Goal: Task Accomplishment & Management: Manage account settings

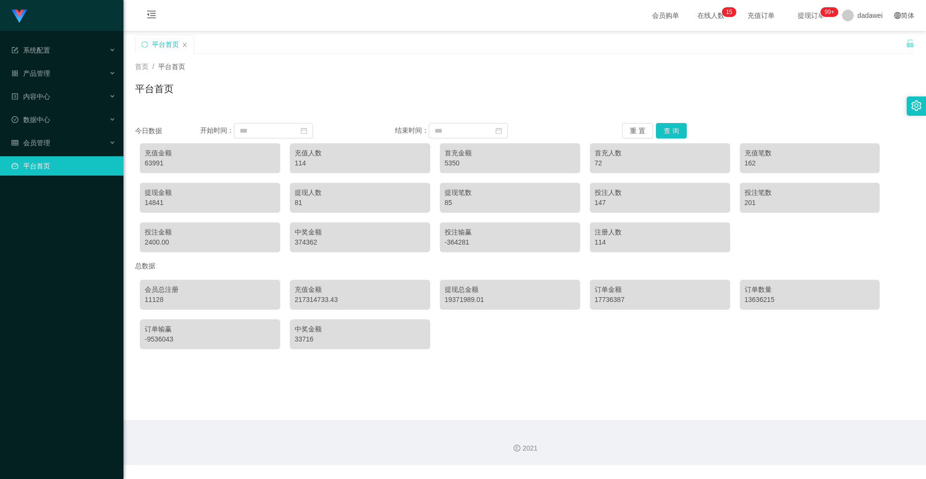
click at [664, 125] on button "查 询" at bounding box center [671, 130] width 31 height 15
click at [58, 138] on div "会员管理" at bounding box center [62, 142] width 124 height 19
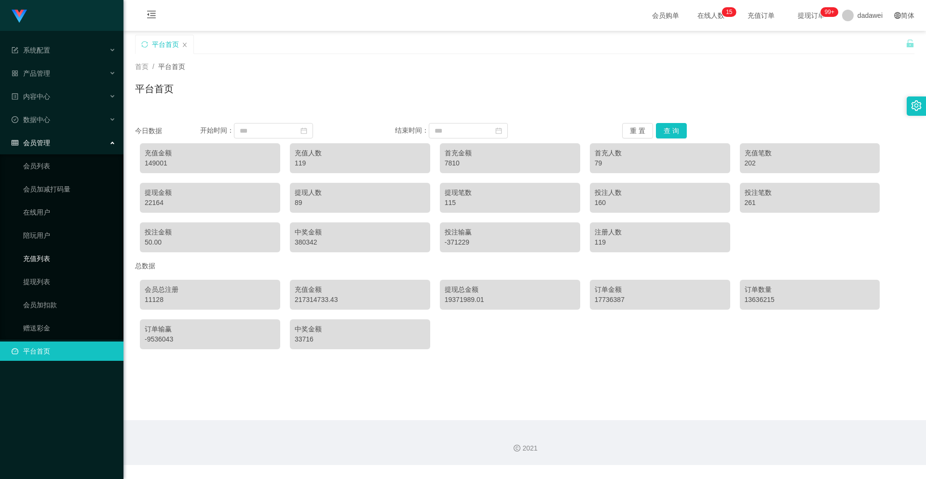
click at [32, 259] on link "充值列表" at bounding box center [69, 258] width 93 height 19
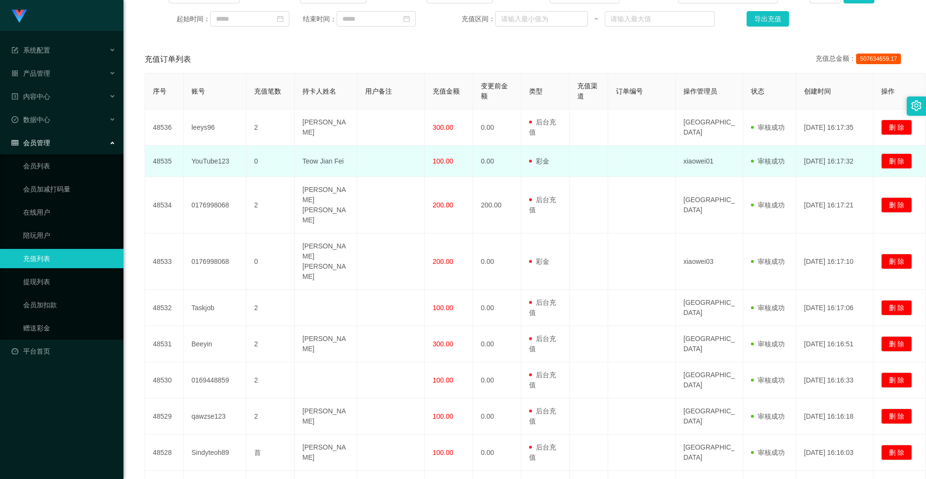
scroll to position [203, 0]
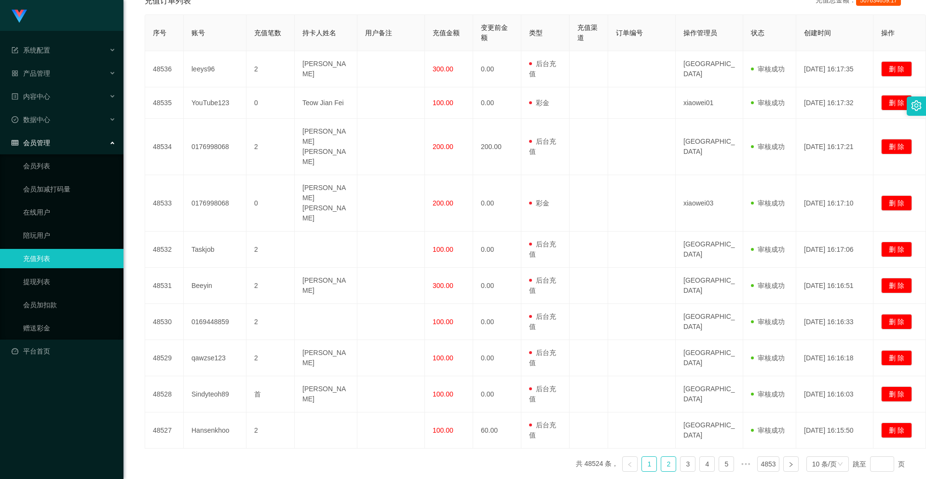
click at [667, 457] on link "2" at bounding box center [669, 464] width 14 height 14
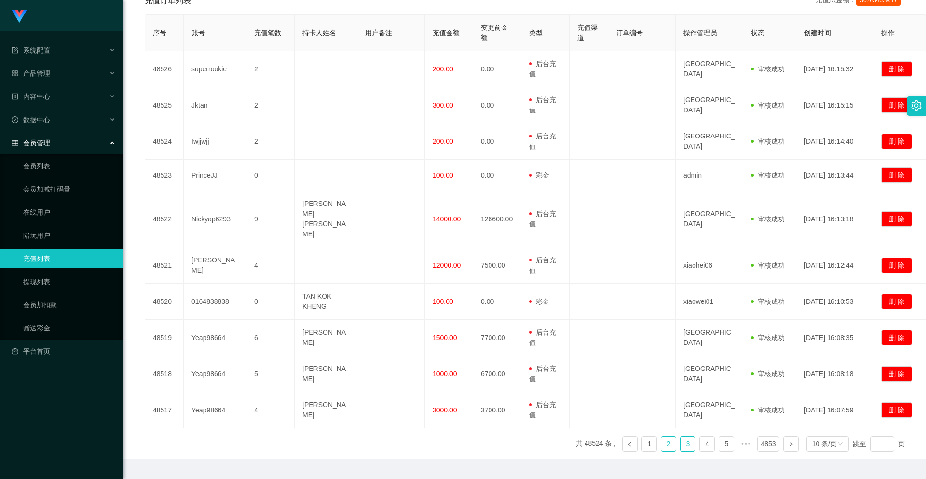
click at [681, 437] on link "3" at bounding box center [688, 444] width 14 height 14
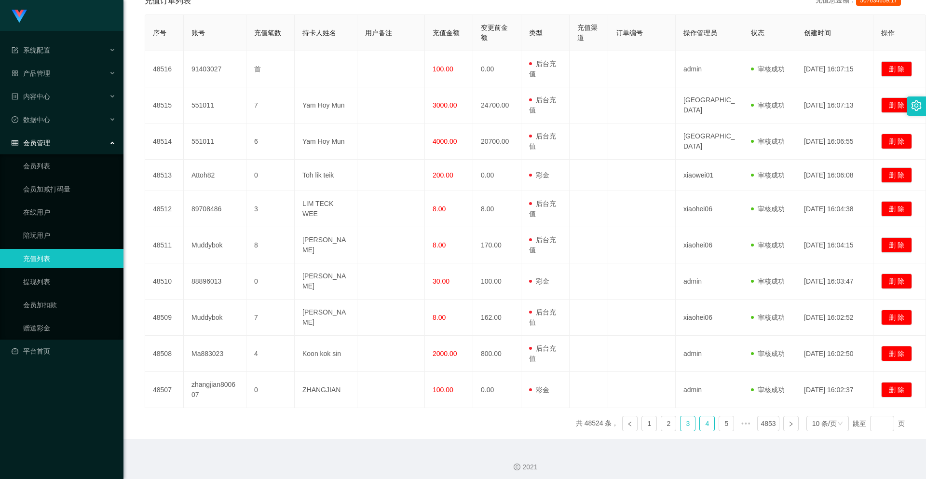
click at [707, 417] on link "4" at bounding box center [707, 423] width 14 height 14
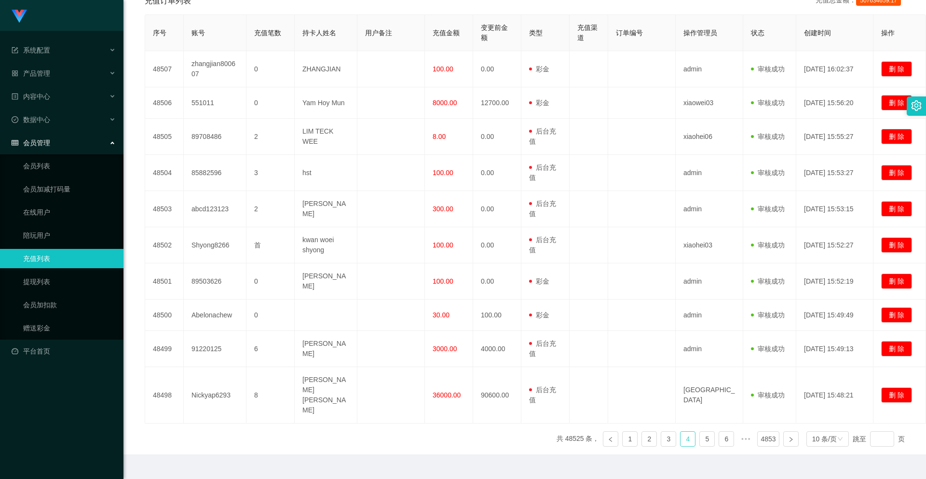
scroll to position [198, 0]
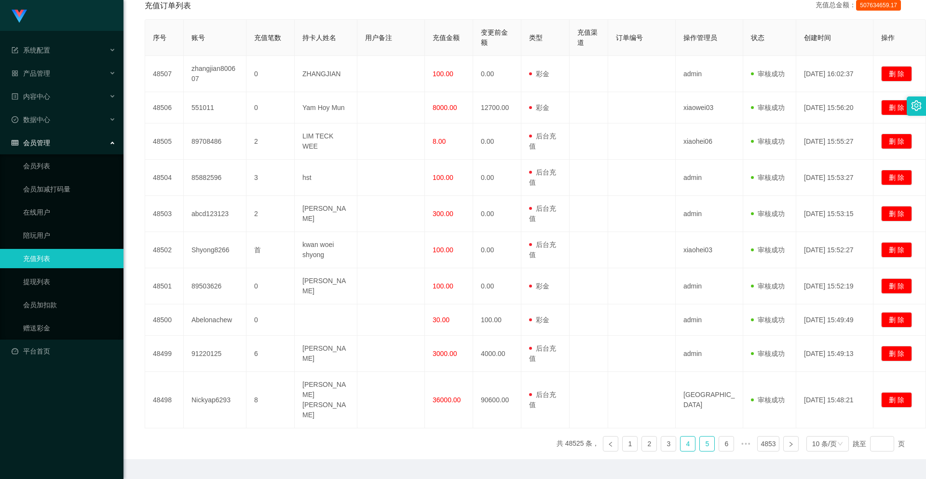
click at [705, 437] on link "5" at bounding box center [707, 444] width 14 height 14
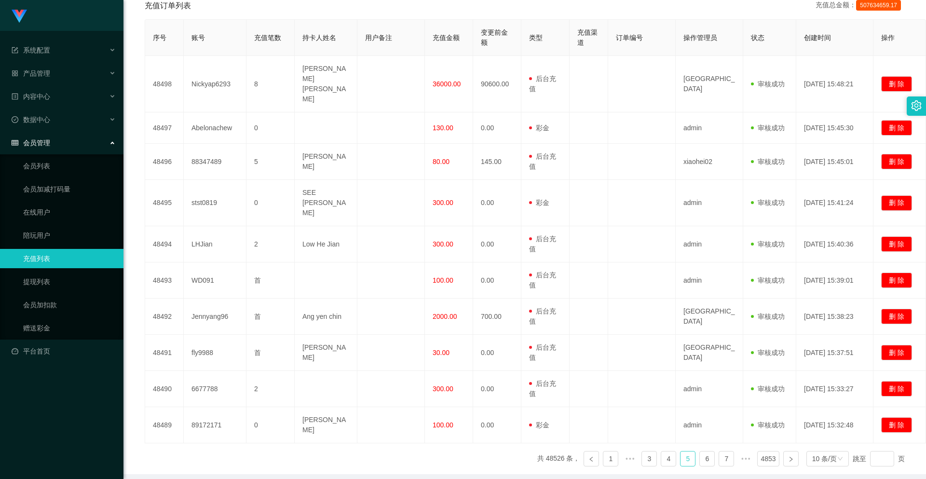
click at [682, 452] on link "5" at bounding box center [688, 459] width 14 height 14
click at [667, 452] on link "4" at bounding box center [669, 459] width 14 height 14
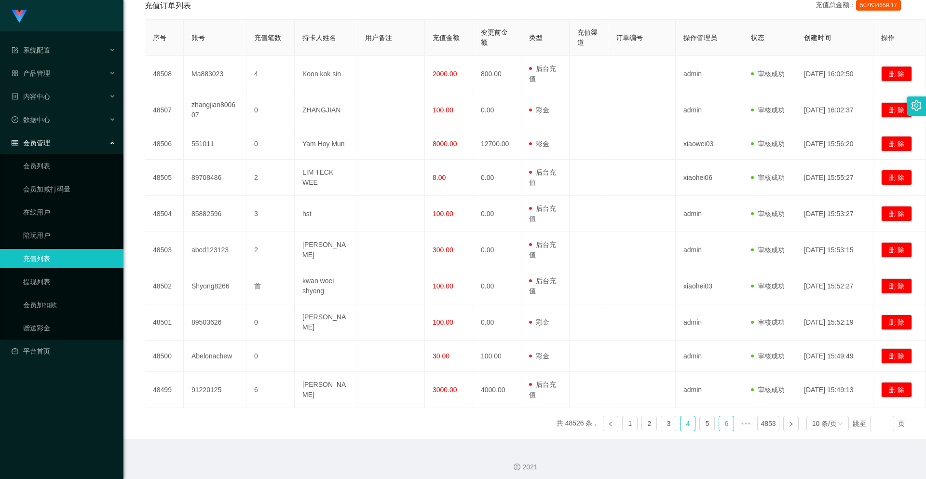
click at [722, 417] on link "6" at bounding box center [726, 423] width 14 height 14
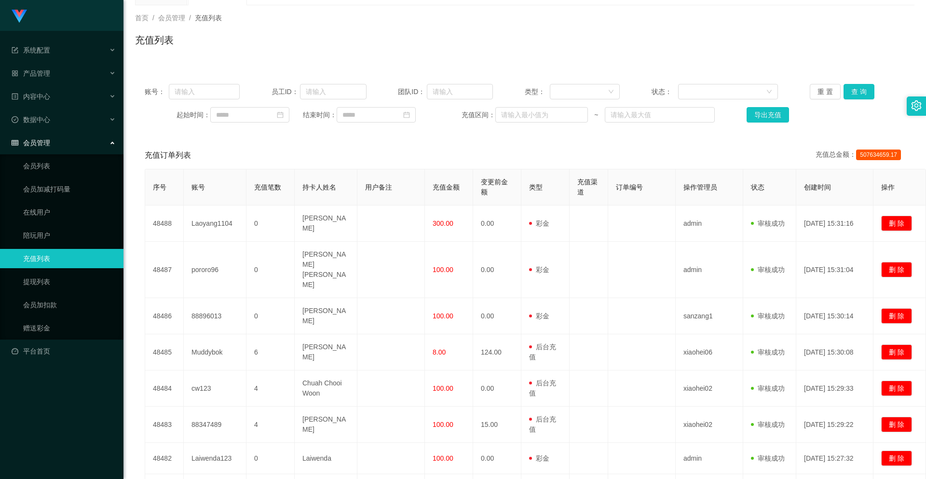
scroll to position [0, 0]
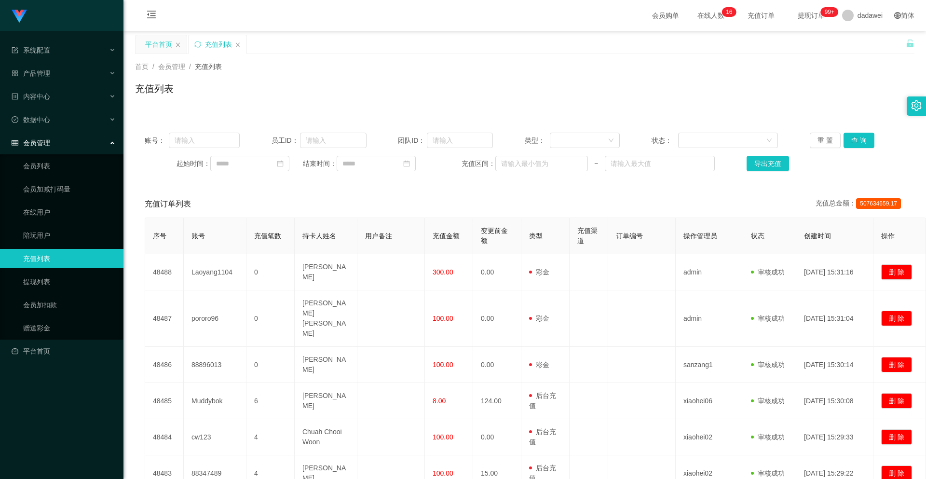
click at [150, 40] on div "平台首页" at bounding box center [158, 44] width 27 height 18
